Goal: Task Accomplishment & Management: Manage account settings

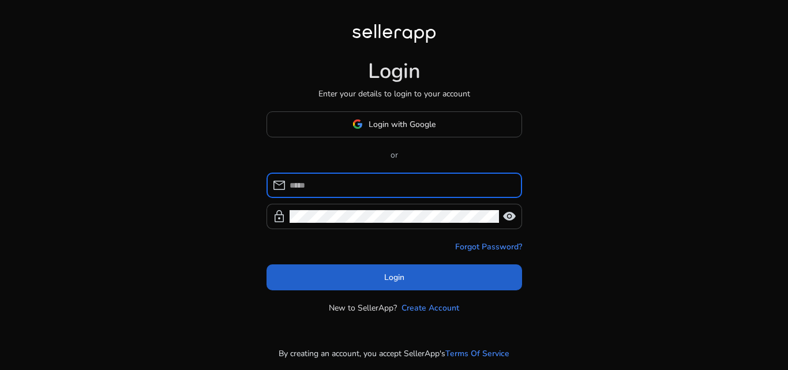
type input "**********"
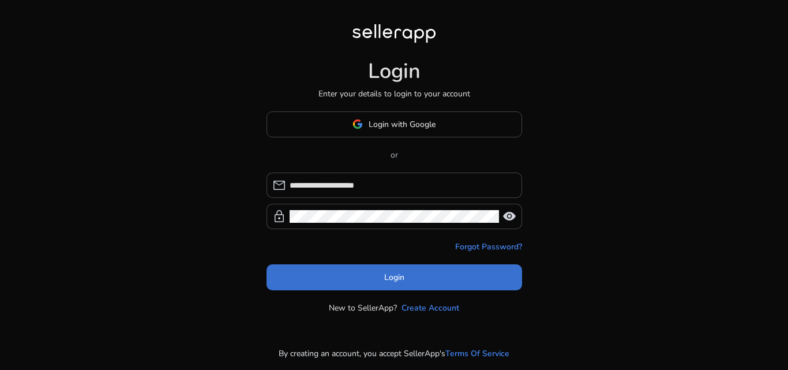
click at [353, 280] on span at bounding box center [395, 277] width 256 height 28
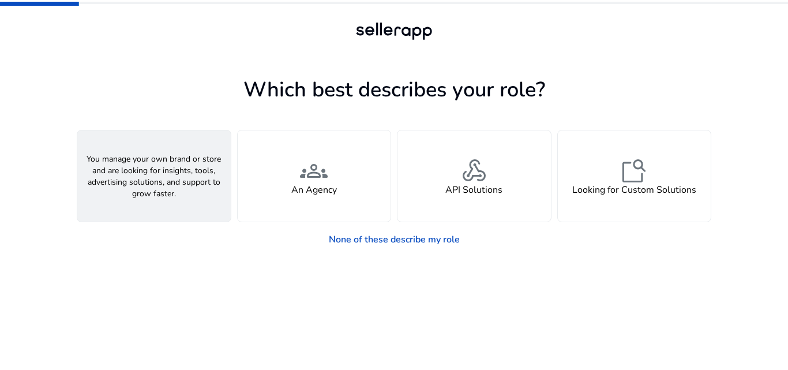
click at [157, 200] on div "person A Seller" at bounding box center [153, 175] width 153 height 91
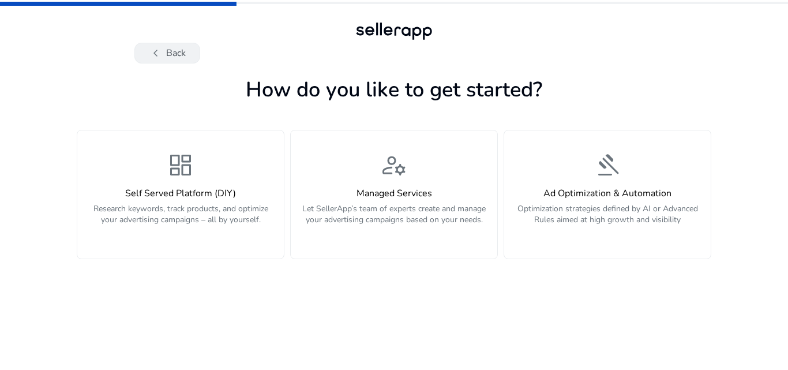
click at [147, 55] on button "chevron_left Back" at bounding box center [167, 53] width 66 height 21
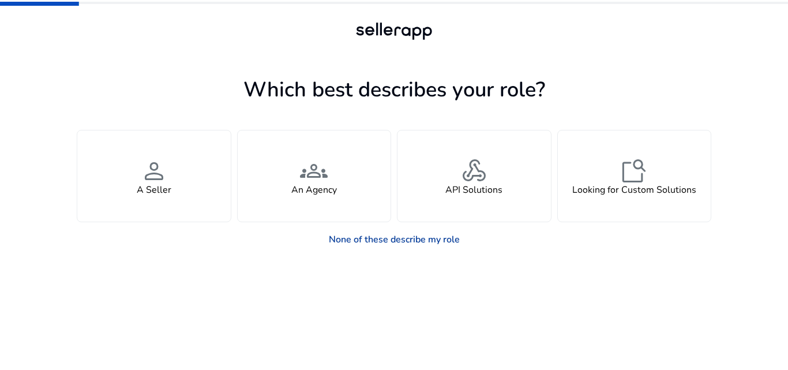
click at [365, 238] on link "None of these describe my role" at bounding box center [394, 239] width 149 height 23
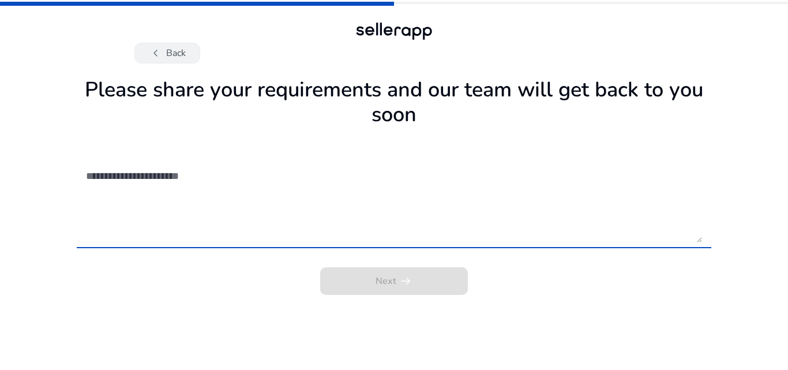
click at [153, 48] on span "chevron_left" at bounding box center [156, 53] width 14 height 14
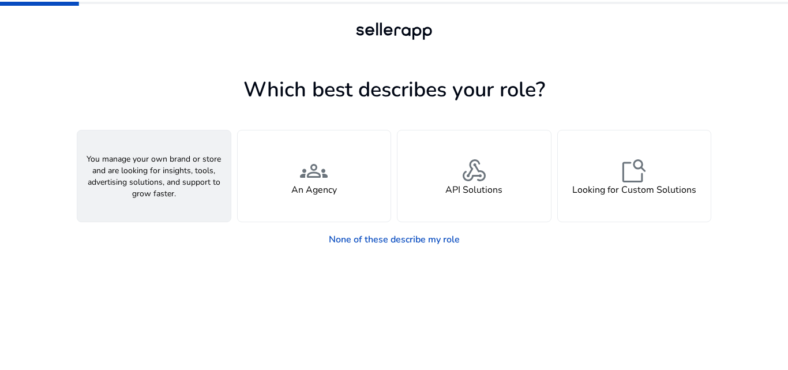
click at [158, 163] on span "person" at bounding box center [154, 171] width 28 height 28
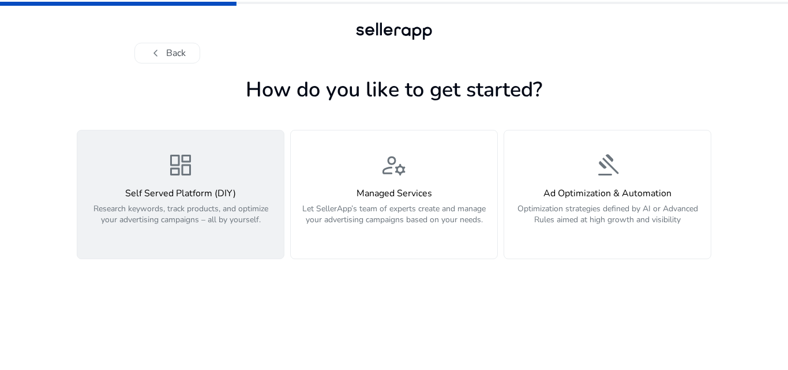
click at [222, 175] on div "dashboard Self Served Platform (DIY) Research keywords, track products, and opt…" at bounding box center [180, 194] width 193 height 87
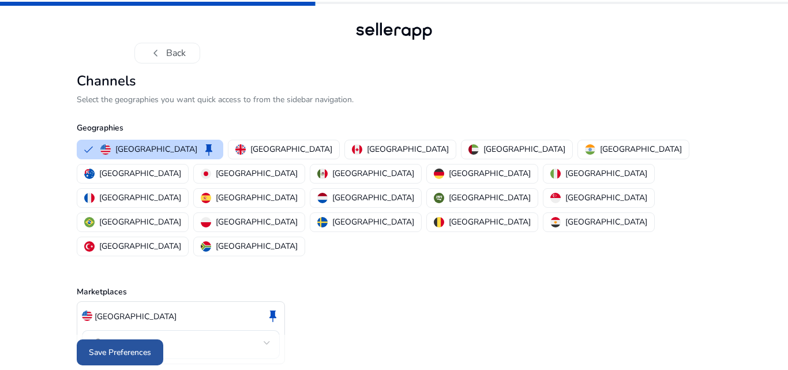
click at [92, 346] on span "Save Preferences" at bounding box center [120, 352] width 62 height 12
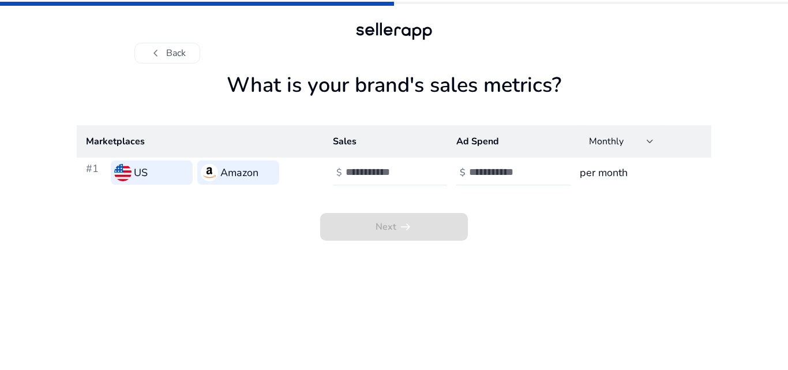
click at [358, 175] on input "number" at bounding box center [385, 172] width 78 height 13
click at [423, 172] on input "*" at bounding box center [385, 172] width 78 height 13
type input "*"
click at [419, 176] on input "*" at bounding box center [385, 172] width 78 height 13
click at [475, 178] on input "number" at bounding box center [508, 172] width 78 height 13
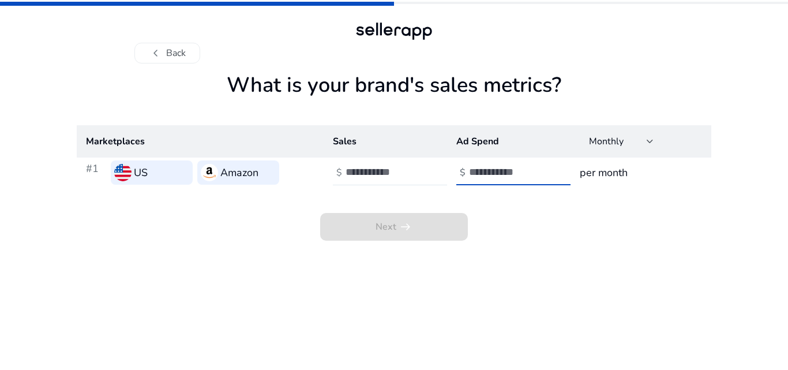
click at [545, 176] on input "**" at bounding box center [508, 172] width 78 height 13
type input "*"
click at [543, 168] on input "*" at bounding box center [508, 172] width 78 height 13
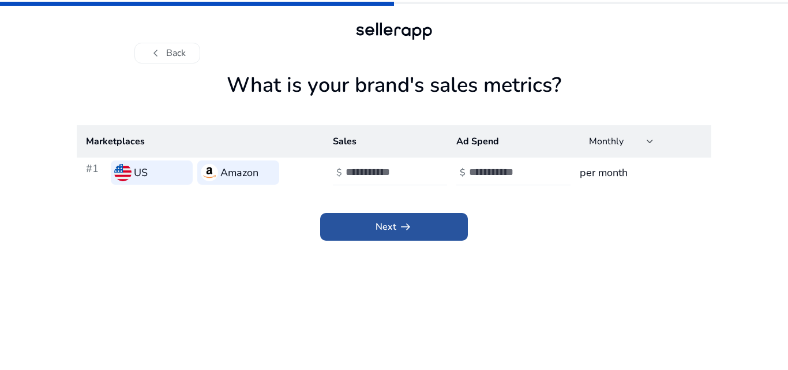
click at [361, 235] on span at bounding box center [394, 227] width 148 height 28
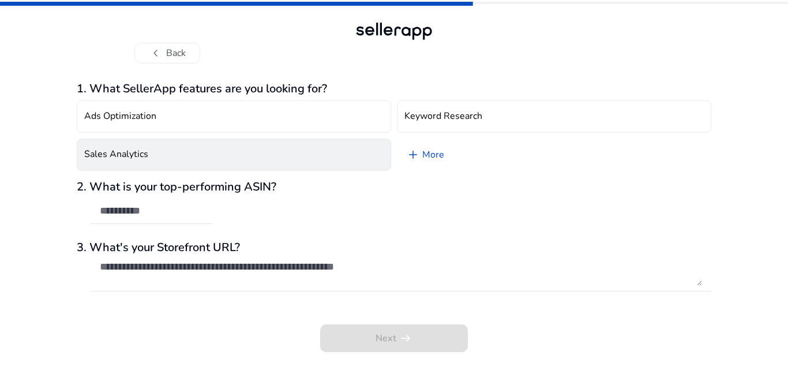
click at [115, 164] on button "Sales Analytics" at bounding box center [234, 154] width 314 height 32
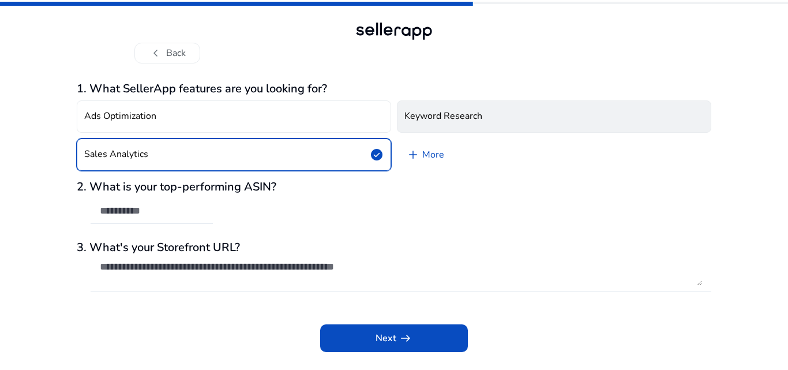
click at [444, 112] on h4 "Keyword Research" at bounding box center [443, 116] width 78 height 11
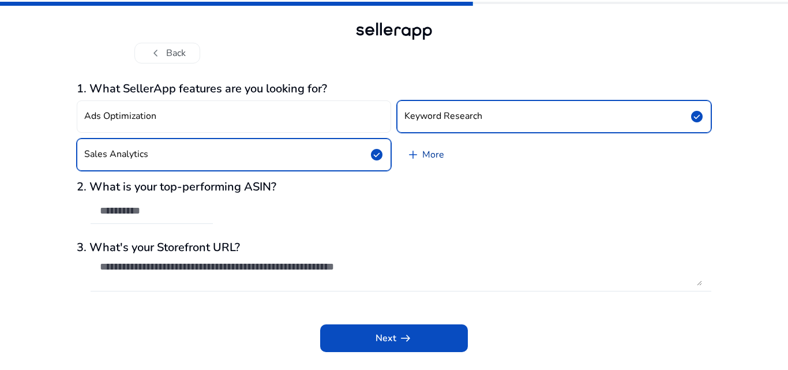
click at [444, 151] on link "add More" at bounding box center [425, 154] width 57 height 32
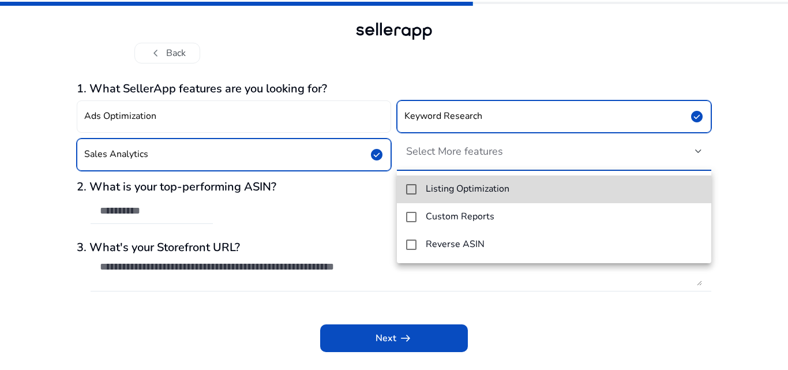
click at [411, 192] on mat-pseudo-checkbox at bounding box center [411, 189] width 10 height 10
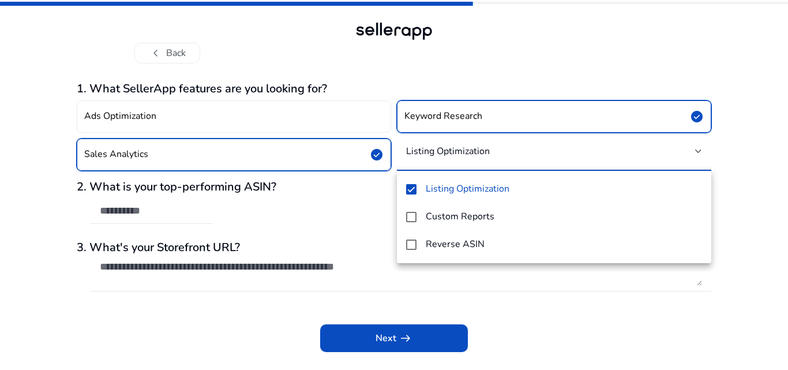
click at [419, 340] on div at bounding box center [394, 185] width 788 height 370
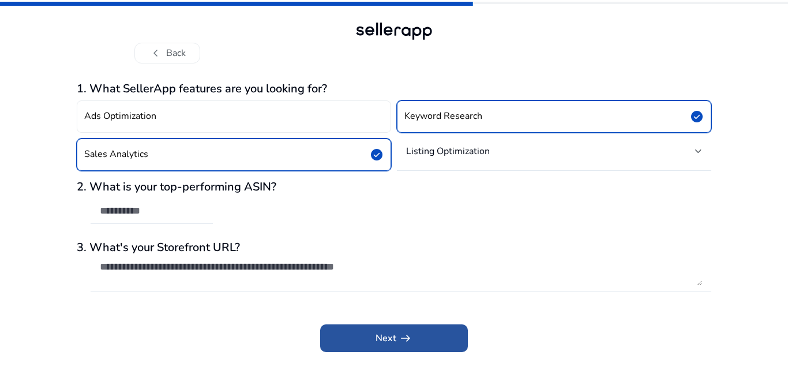
click at [382, 330] on span at bounding box center [394, 338] width 148 height 28
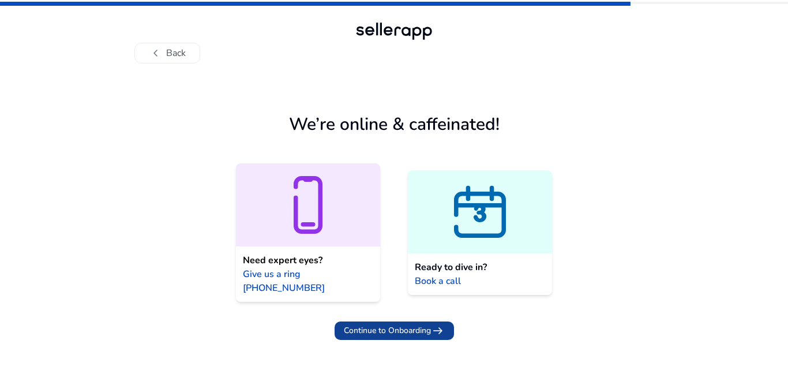
click at [382, 324] on span "Continue to Onboarding" at bounding box center [387, 330] width 87 height 12
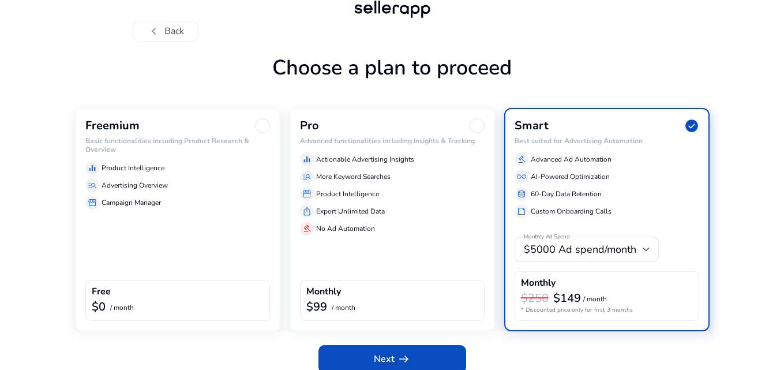
scroll to position [34, 0]
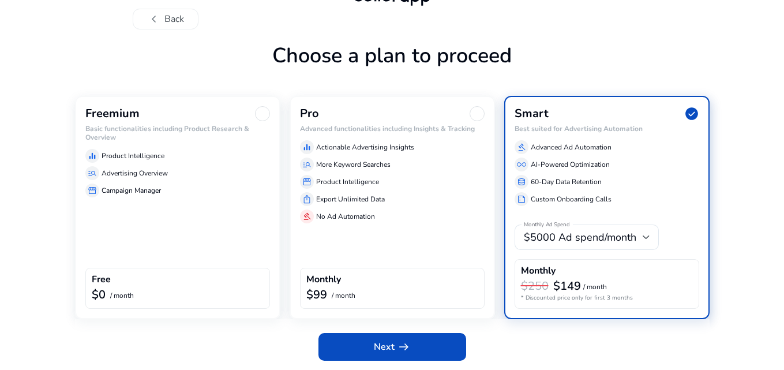
click at [157, 277] on div "Free" at bounding box center [178, 280] width 172 height 13
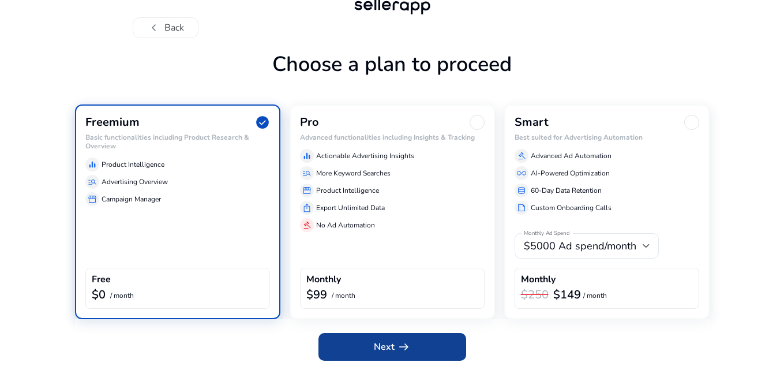
click at [373, 349] on span at bounding box center [392, 347] width 148 height 28
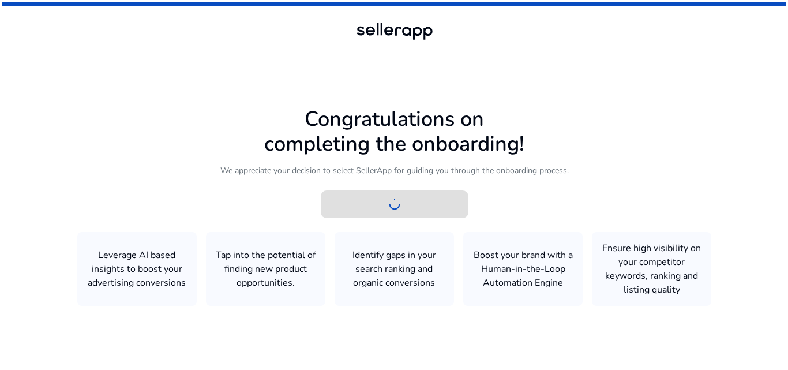
scroll to position [0, 0]
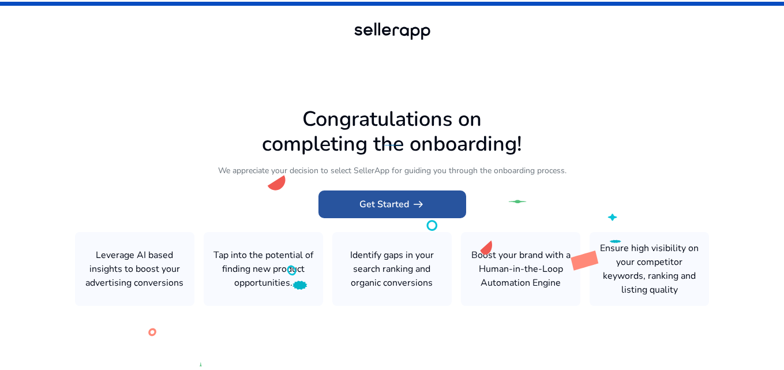
click at [382, 209] on span "Get Started arrow_right_alt" at bounding box center [392, 204] width 66 height 14
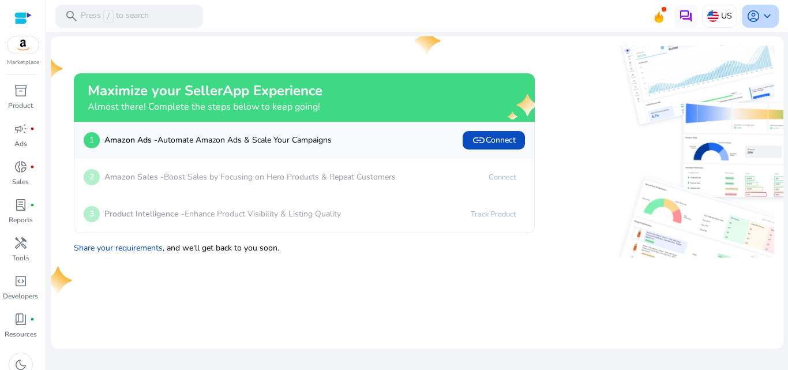
click at [758, 16] on span "account_circle" at bounding box center [754, 16] width 14 height 14
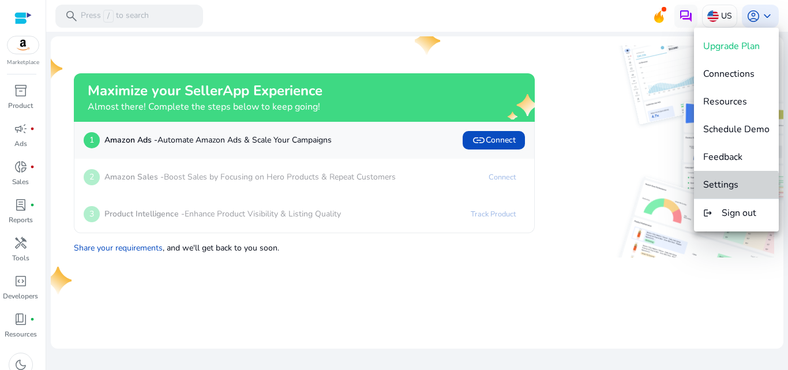
click at [728, 193] on button "Settings" at bounding box center [736, 185] width 85 height 28
